Goal: Task Accomplishment & Management: Manage account settings

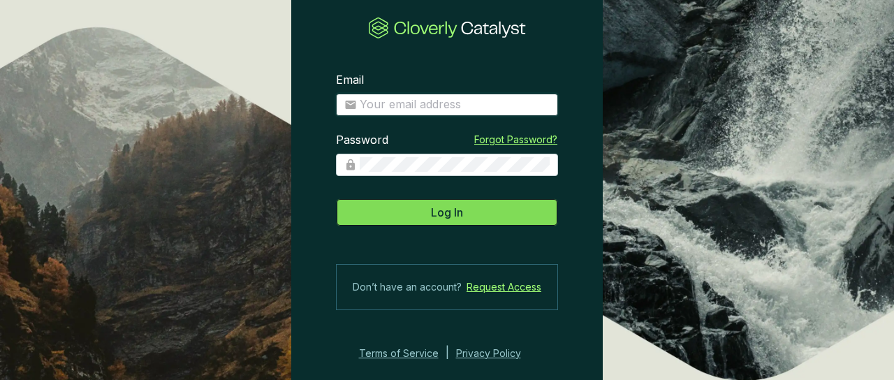
type input "[PERSON_NAME][EMAIL_ADDRESS][PERSON_NAME][DOMAIN_NAME]"
click at [438, 210] on span "Log In" at bounding box center [447, 212] width 32 height 17
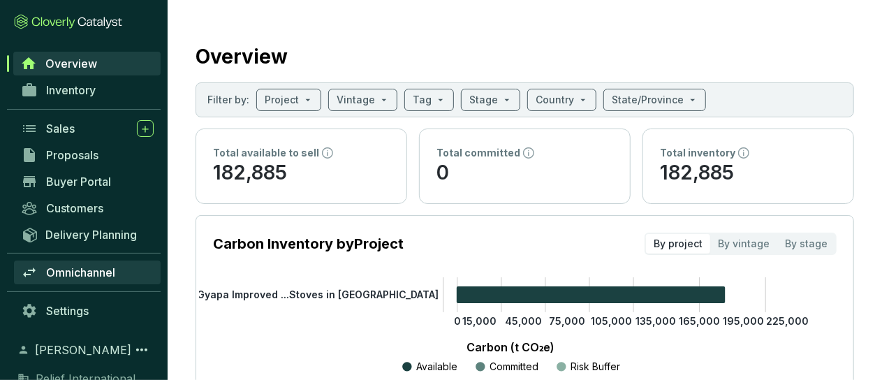
click at [109, 273] on span "Omnichannel" at bounding box center [80, 272] width 69 height 14
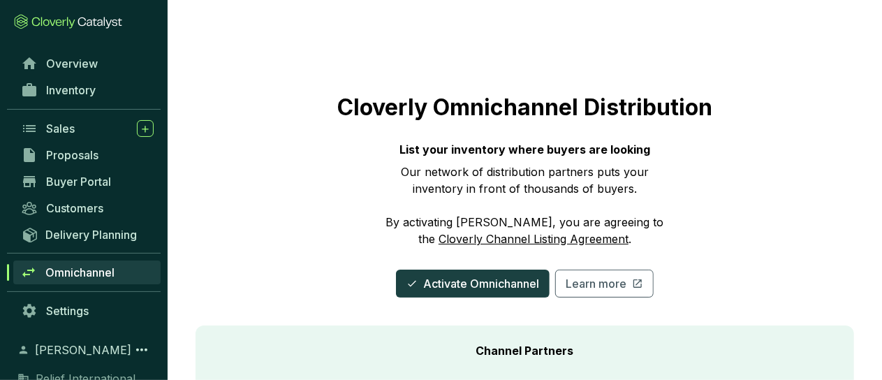
click at [508, 239] on link "Cloverly Channel Listing Agreement" at bounding box center [533, 239] width 190 height 14
click at [499, 286] on span "Activate Omnichannel" at bounding box center [481, 283] width 116 height 17
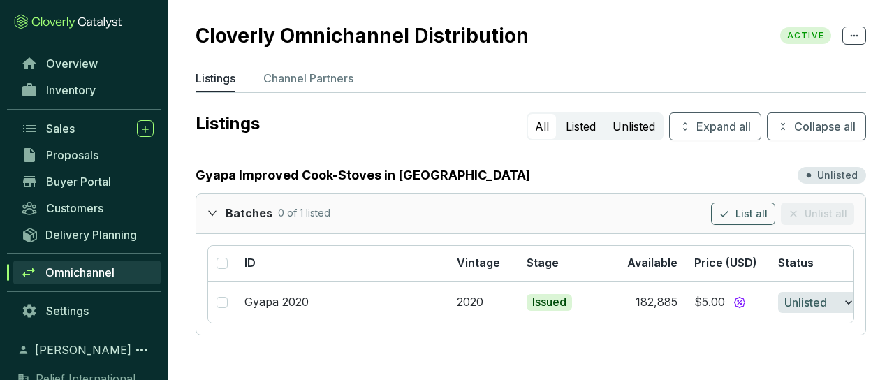
click at [828, 70] on ul "Listings Channel Partners" at bounding box center [531, 81] width 670 height 22
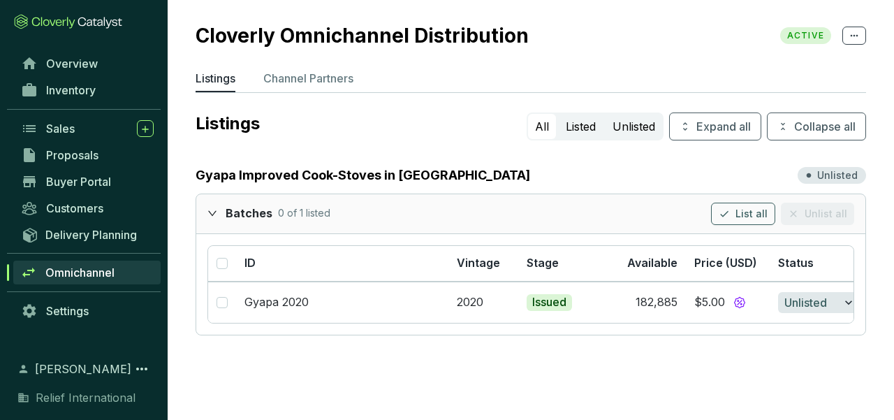
click at [98, 274] on span "Omnichannel" at bounding box center [79, 272] width 69 height 14
drag, startPoint x: 98, startPoint y: 274, endPoint x: 260, endPoint y: 360, distance: 183.0
click at [260, 360] on section "Cloverly Omnichannel Distribution ACTIVE Listings Channel Partners Listings All…" at bounding box center [531, 181] width 726 height 363
click at [342, 80] on p "Channel Partners" at bounding box center [308, 78] width 90 height 17
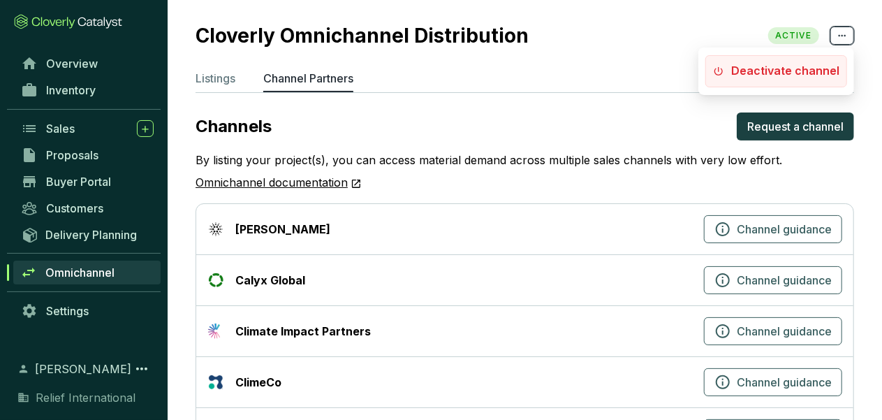
click at [841, 38] on icon at bounding box center [841, 35] width 11 height 17
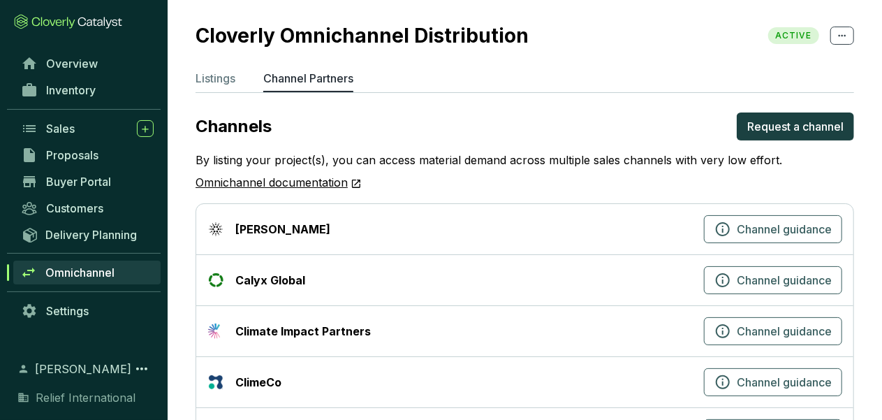
click at [640, 24] on div "Cloverly Omnichannel Distribution ACTIVE" at bounding box center [525, 35] width 658 height 29
